Goal: Task Accomplishment & Management: Manage account settings

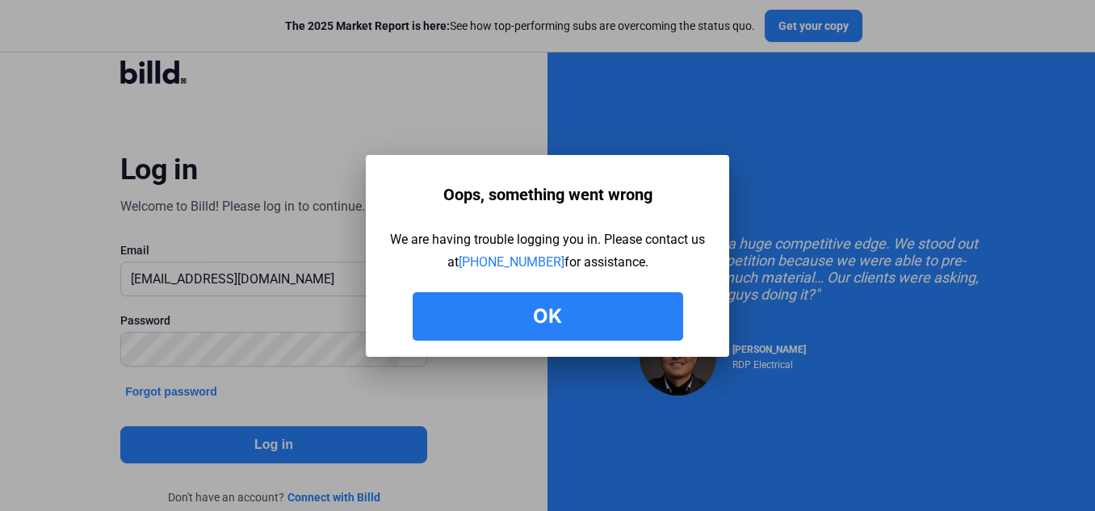
click at [588, 310] on button "Ok" at bounding box center [548, 316] width 270 height 48
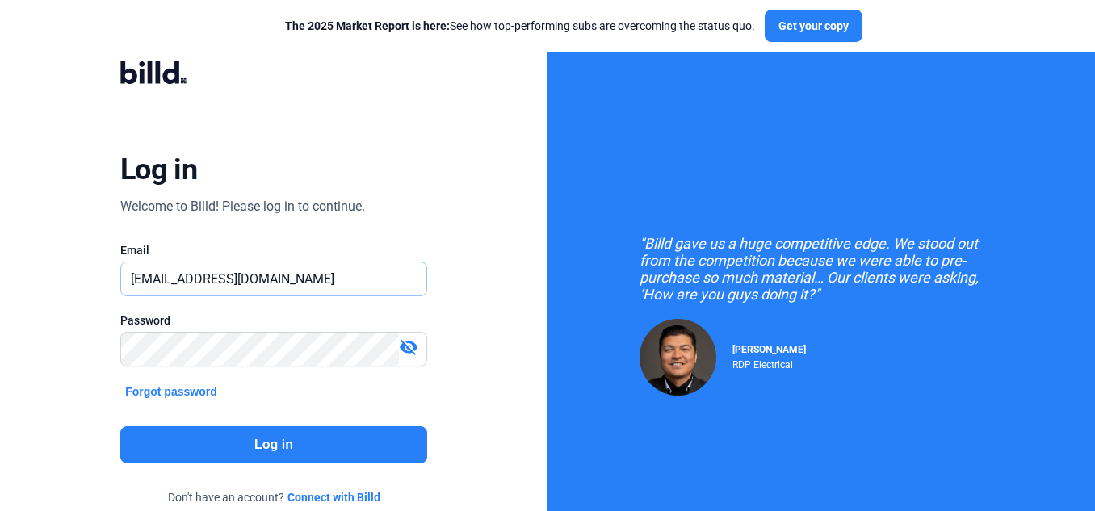
drag, startPoint x: 288, startPoint y: 279, endPoint x: 82, endPoint y: 279, distance: 205.9
click at [82, 279] on div "Log in Welcome to Billd! Please log in to continue. Email [EMAIL_ADDRESS][DOMAI…" at bounding box center [274, 293] width 394 height 511
type input "[PERSON_NAME][EMAIL_ADDRESS][DOMAIN_NAME]"
click at [95, 429] on div "Log in Welcome to Billd! Please log in to continue. Email [PERSON_NAME][EMAIL_A…" at bounding box center [274, 293] width 394 height 511
click at [180, 436] on button "Log in" at bounding box center [273, 444] width 307 height 37
